Goal: Complete application form: Complete application form

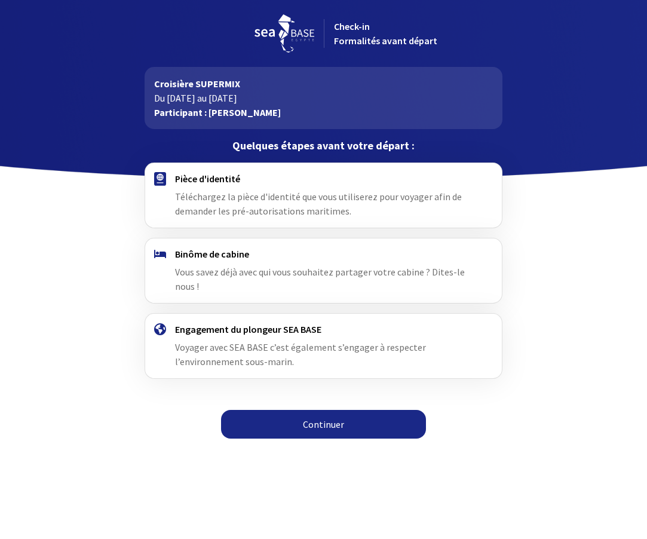
click at [320, 420] on link "Continuer" at bounding box center [323, 424] width 205 height 29
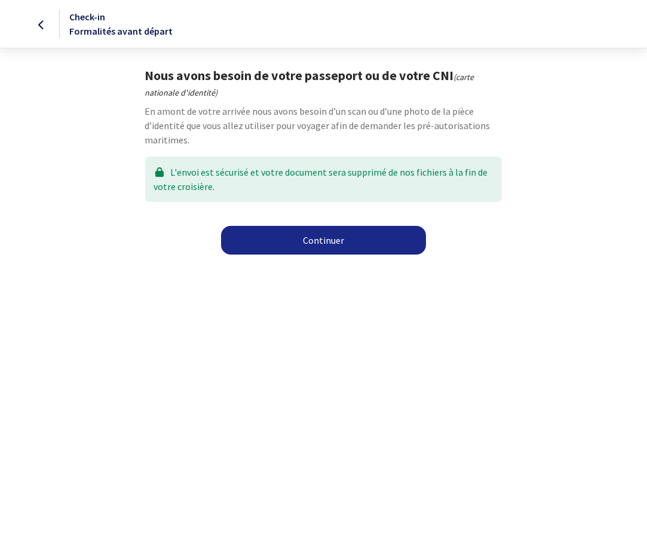
click at [327, 243] on link "Continuer" at bounding box center [323, 240] width 205 height 29
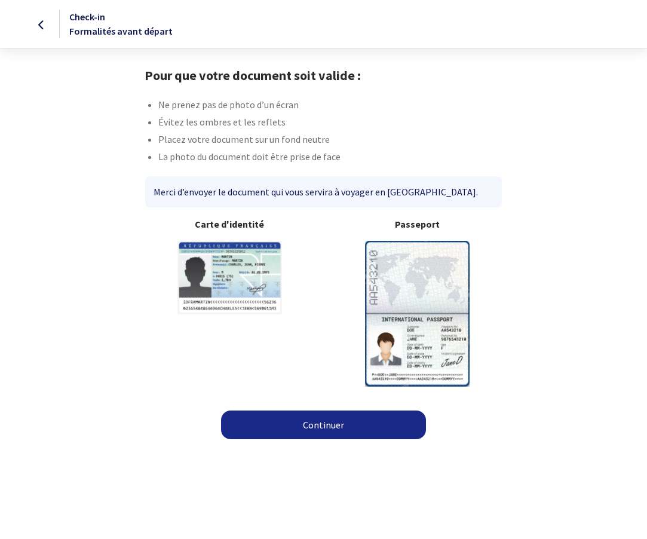
click at [329, 423] on link "Continuer" at bounding box center [323, 425] width 205 height 29
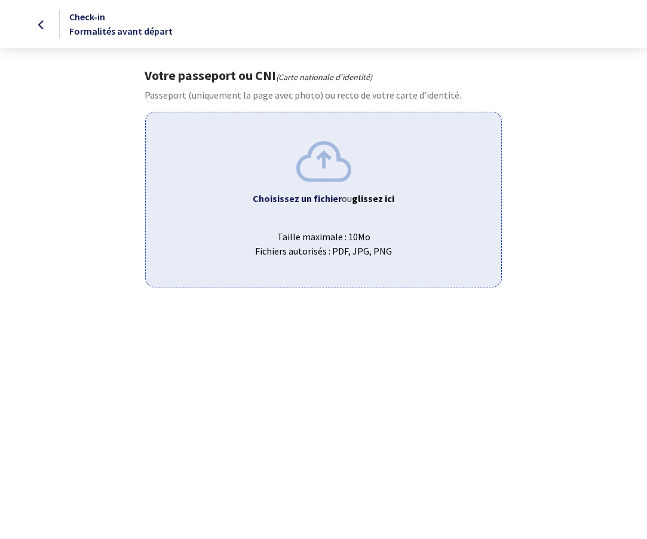
click at [328, 200] on b "Choisissez un fichier" at bounding box center [297, 198] width 89 height 12
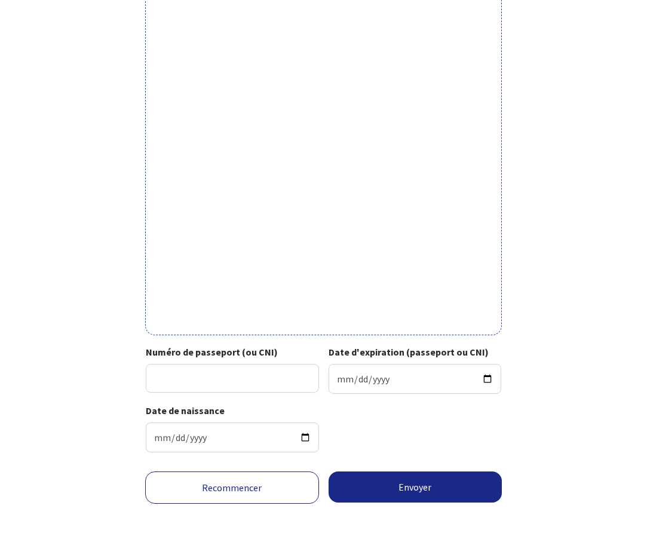
scroll to position [261, 0]
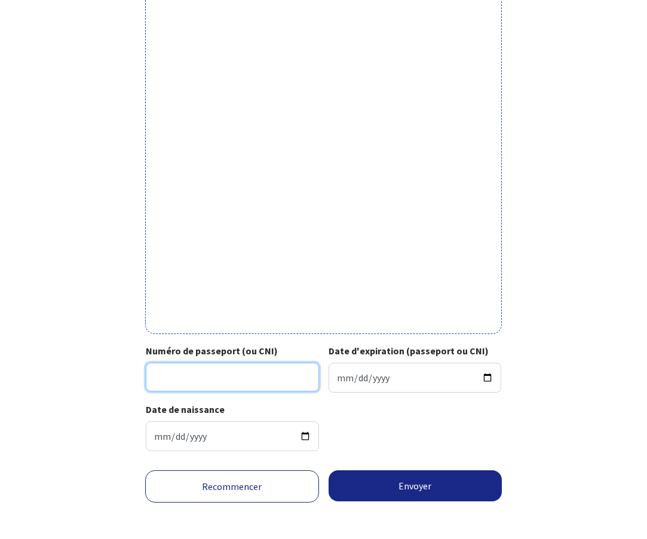
click at [214, 376] on input "Numéro de passeport (ou CNI)" at bounding box center [232, 377] width 173 height 29
type input "25EF95063 1"
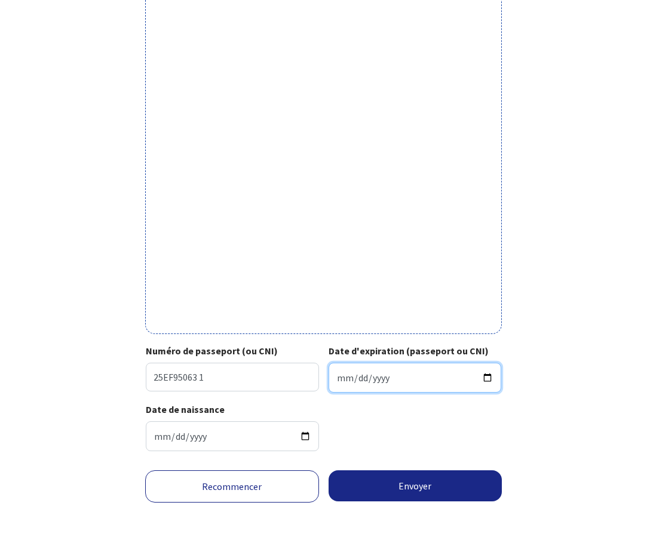
click at [372, 379] on input "Date d'expiration (passeport ou CNI)" at bounding box center [415, 378] width 173 height 30
type input "[DATE]"
click at [394, 483] on button "Envoyer" at bounding box center [416, 485] width 174 height 31
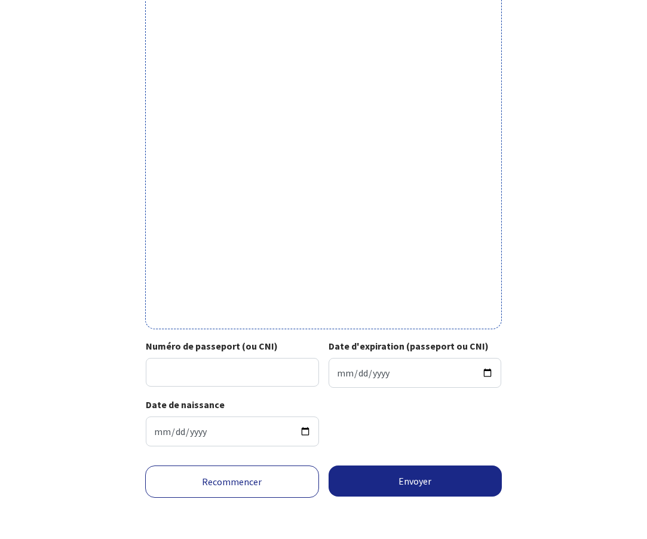
scroll to position [265, 0]
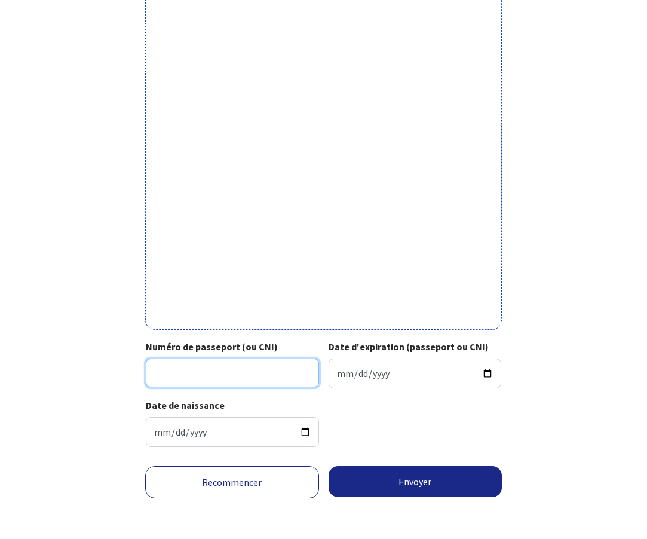
click at [206, 375] on input "Numéro de passeport (ou CNI)" at bounding box center [232, 373] width 173 height 29
click at [235, 373] on input "25EF95063 1" at bounding box center [232, 373] width 173 height 29
type input "25EF950631"
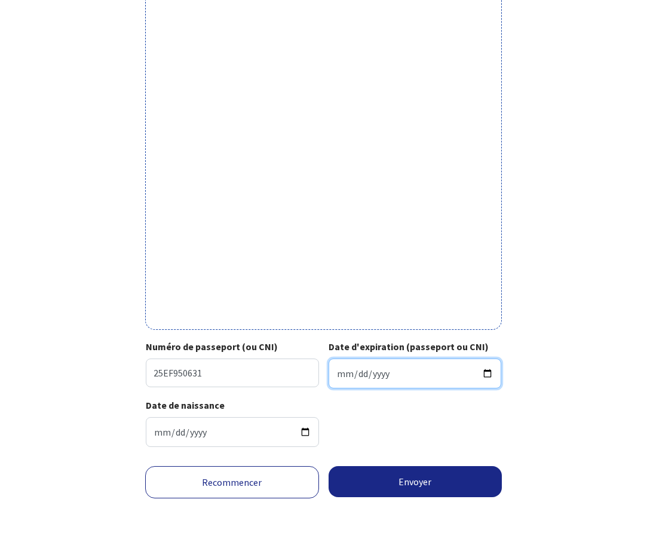
click at [393, 374] on input "Date d'expiration (passeport ou CNI)" at bounding box center [415, 374] width 173 height 30
click at [415, 479] on button "Envoyer" at bounding box center [416, 481] width 174 height 31
type input "17/07/2035"
click at [405, 377] on input "17/07/2035" at bounding box center [415, 374] width 173 height 30
click at [424, 478] on button "Envoyer" at bounding box center [416, 481] width 174 height 31
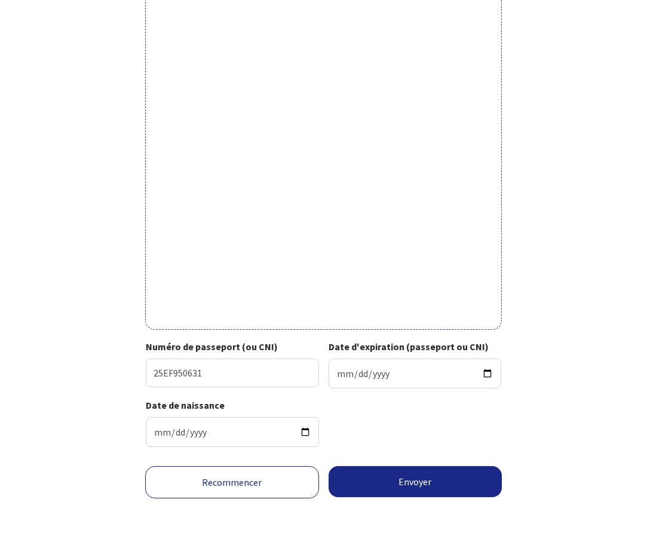
scroll to position [247, 0]
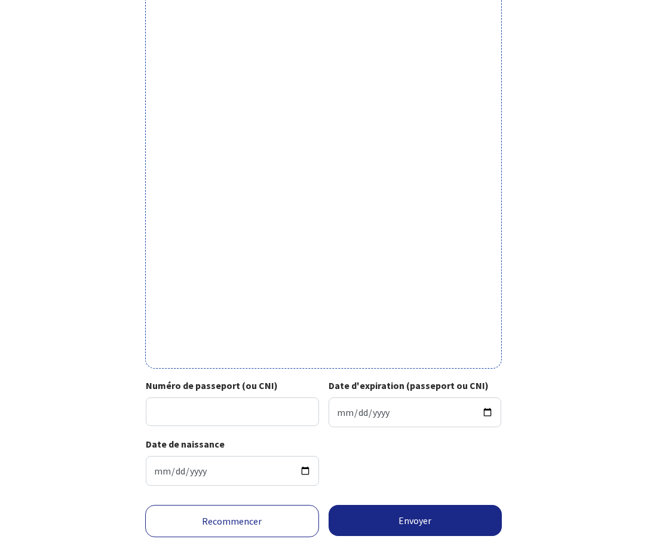
scroll to position [228, 0]
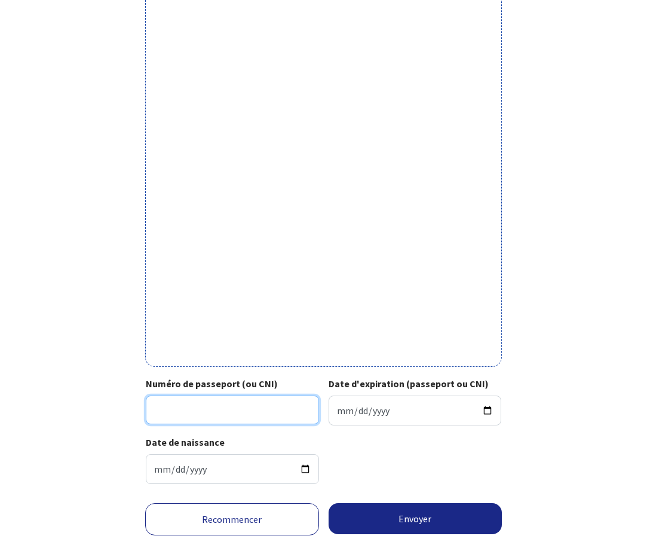
click at [250, 409] on input "Numéro de passeport (ou CNI)" at bounding box center [232, 410] width 173 height 29
type input "25EF95063 1"
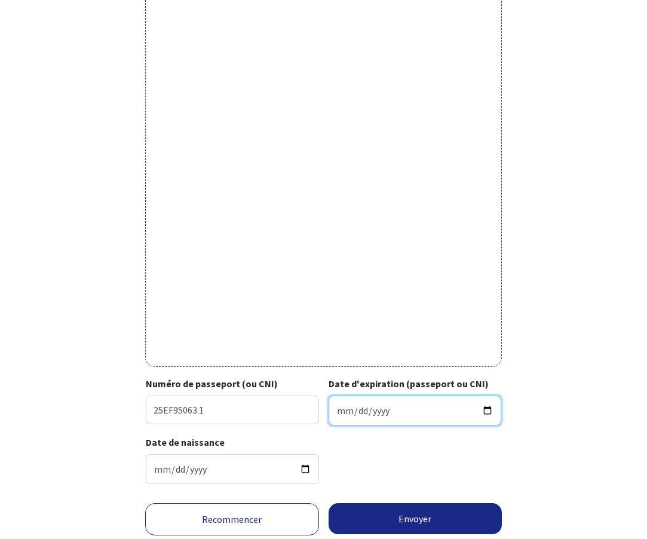
click at [360, 409] on input "Date d'expiration (passeport ou CNI)" at bounding box center [415, 411] width 173 height 30
type input "2035-07-17"
click at [399, 516] on button "Envoyer" at bounding box center [416, 518] width 174 height 31
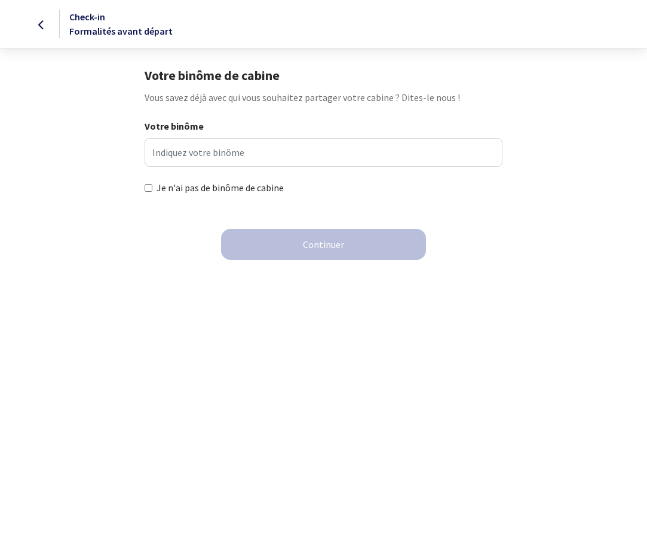
click at [149, 189] on input "Je n'ai pas de binôme de cabine" at bounding box center [149, 188] width 8 height 8
checkbox input "true"
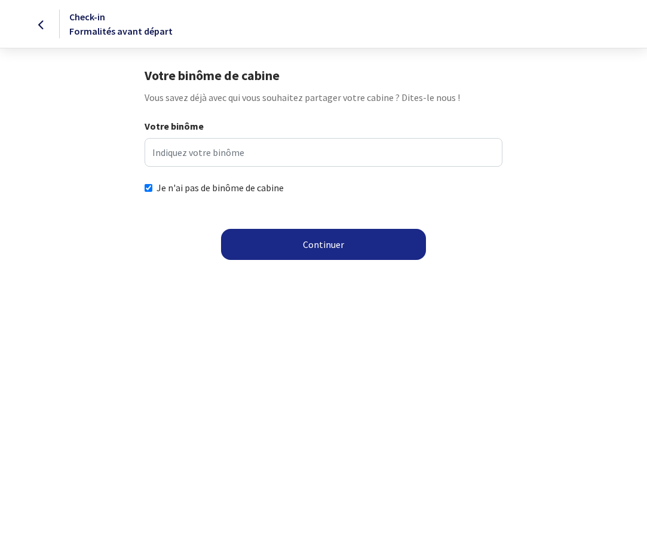
click at [301, 243] on button "Continuer" at bounding box center [323, 244] width 205 height 31
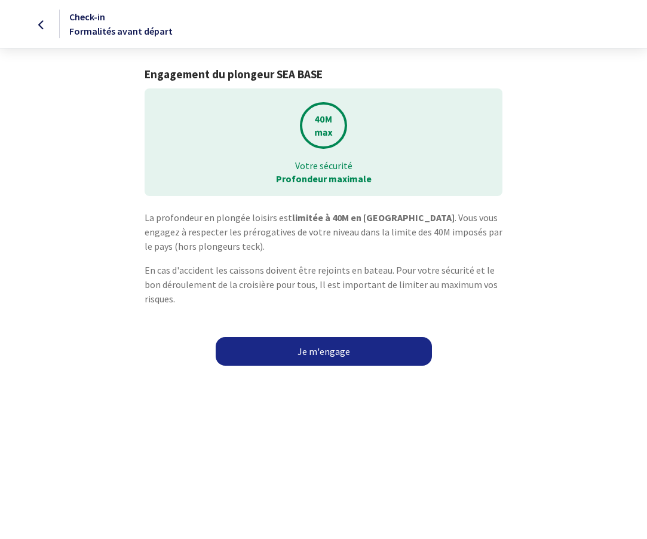
click at [337, 339] on link "Je m'engage" at bounding box center [324, 351] width 216 height 29
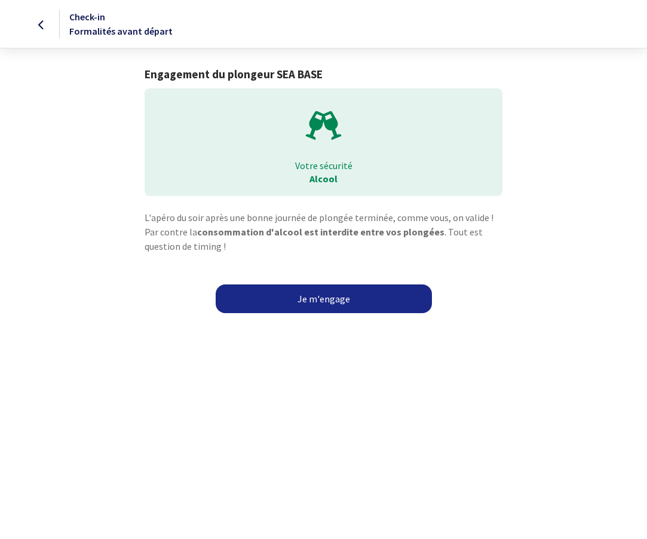
click at [323, 299] on link "Je m'engage" at bounding box center [324, 298] width 216 height 29
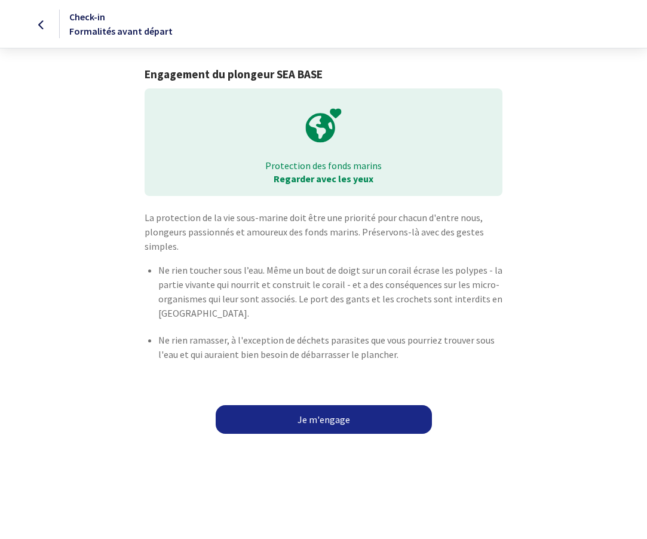
click at [328, 419] on link "Je m'engage" at bounding box center [324, 419] width 216 height 29
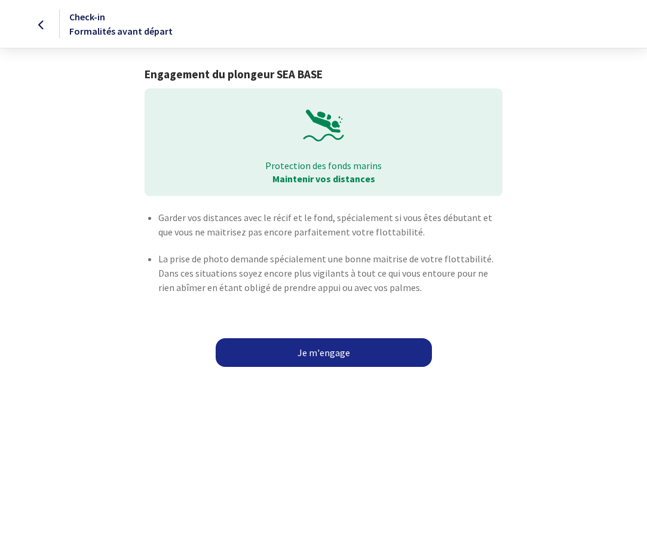
click at [321, 351] on link "Je m'engage" at bounding box center [324, 352] width 216 height 29
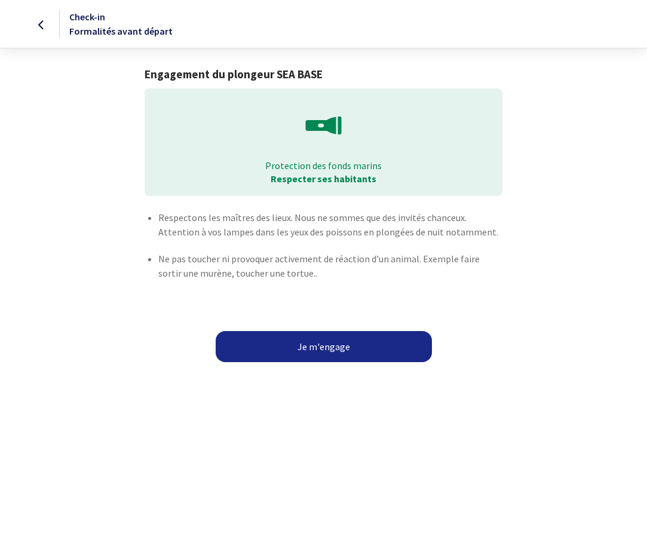
click at [321, 351] on button "Je m'engage" at bounding box center [324, 346] width 216 height 31
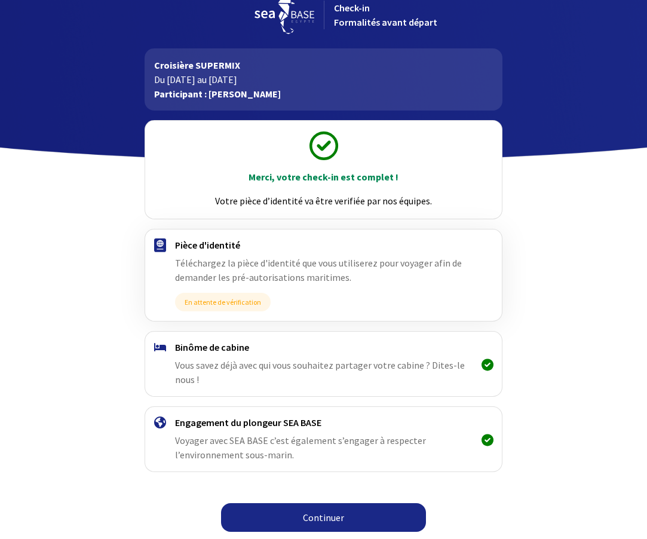
scroll to position [19, 0]
click at [317, 522] on link "Continuer" at bounding box center [323, 517] width 205 height 29
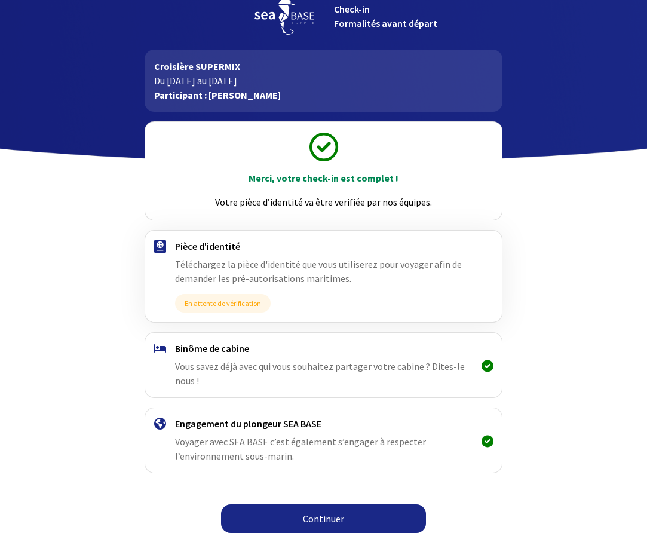
click at [326, 517] on link "Continuer" at bounding box center [323, 518] width 205 height 29
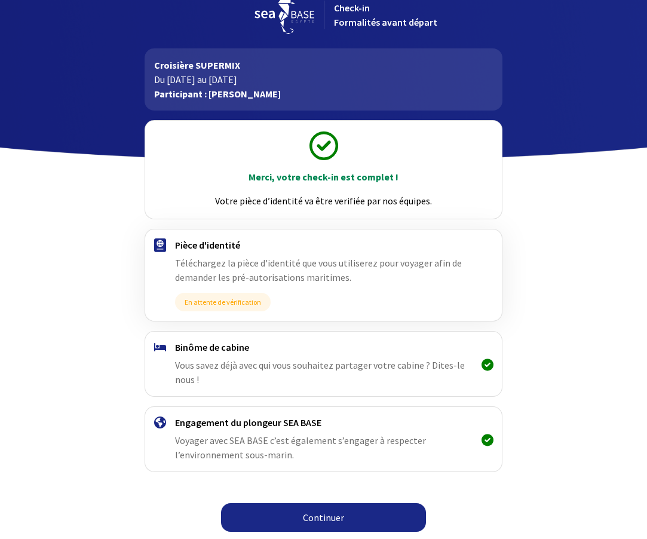
scroll to position [19, 0]
click at [326, 513] on link "Continuer" at bounding box center [323, 517] width 205 height 29
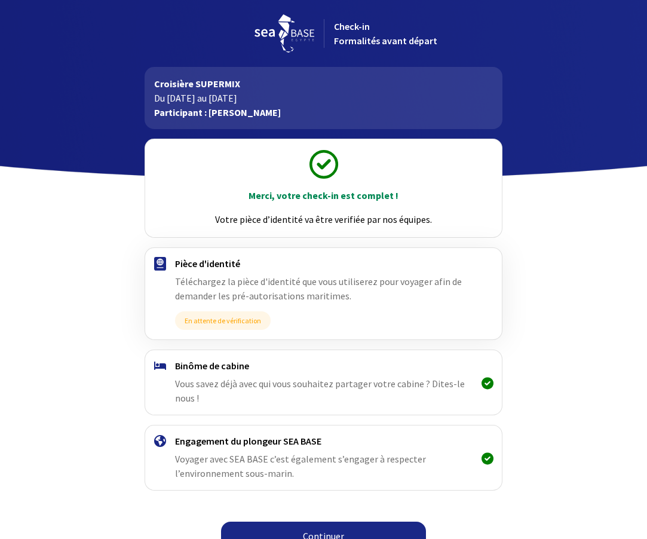
scroll to position [19, 0]
click at [344, 524] on link "Continuer" at bounding box center [323, 536] width 205 height 29
click at [342, 528] on link "Continuer" at bounding box center [323, 536] width 205 height 29
